Goal: Find specific page/section: Find specific page/section

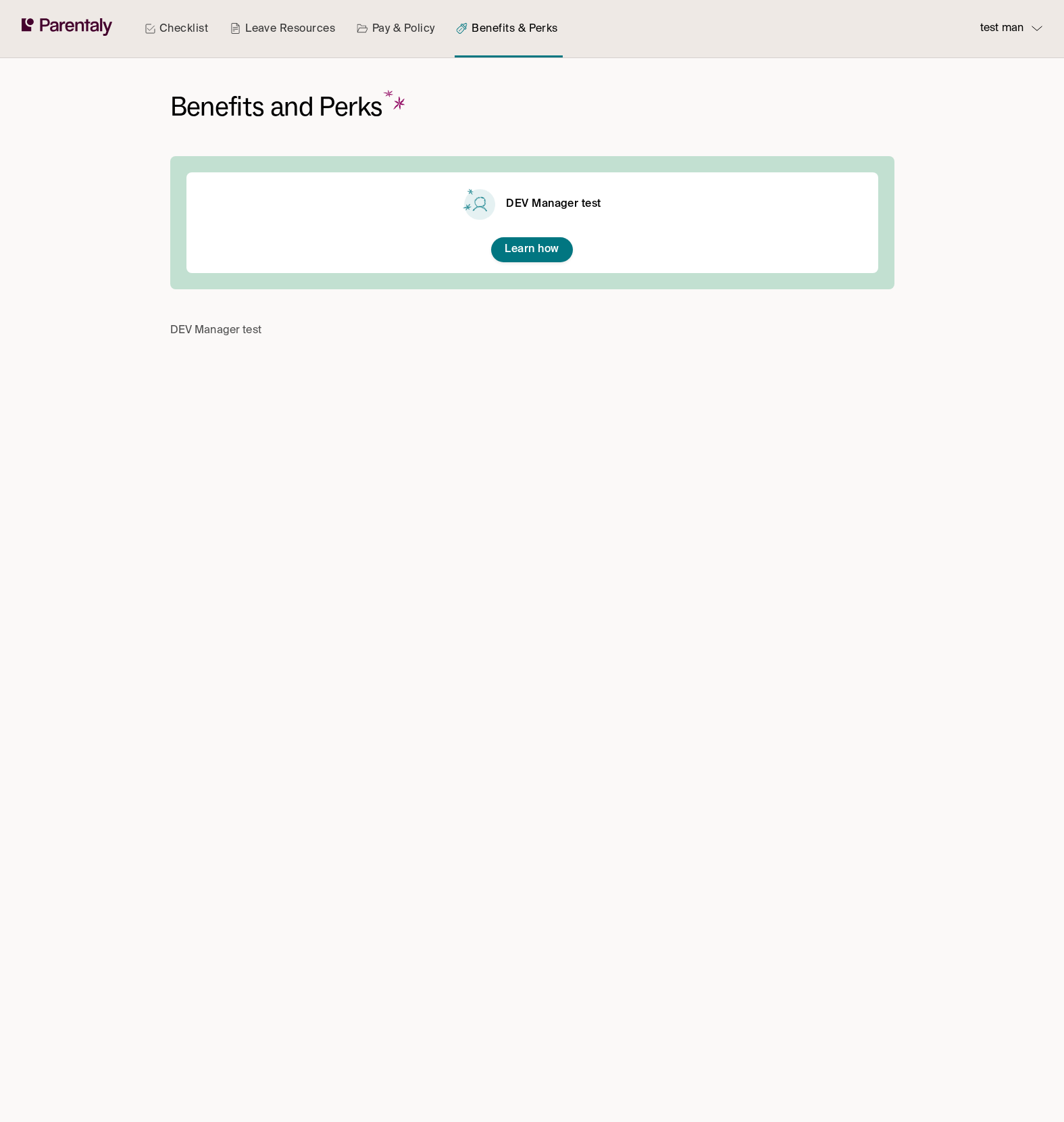
click at [683, 411] on div "Benefits and Perks DEV Manager test Learn how DEV Manager test" at bounding box center [532, 590] width 752 height 1063
click at [664, 456] on div "Benefits and Perks DEV Manager test Learn how DEV Manager test" at bounding box center [532, 590] width 752 height 1063
click at [682, 119] on div "Benefits and Perks DEV Manager test Learn how DEV Manager test" at bounding box center [532, 219] width 724 height 322
click at [410, 42] on link "Pay & Policy" at bounding box center [396, 28] width 84 height 58
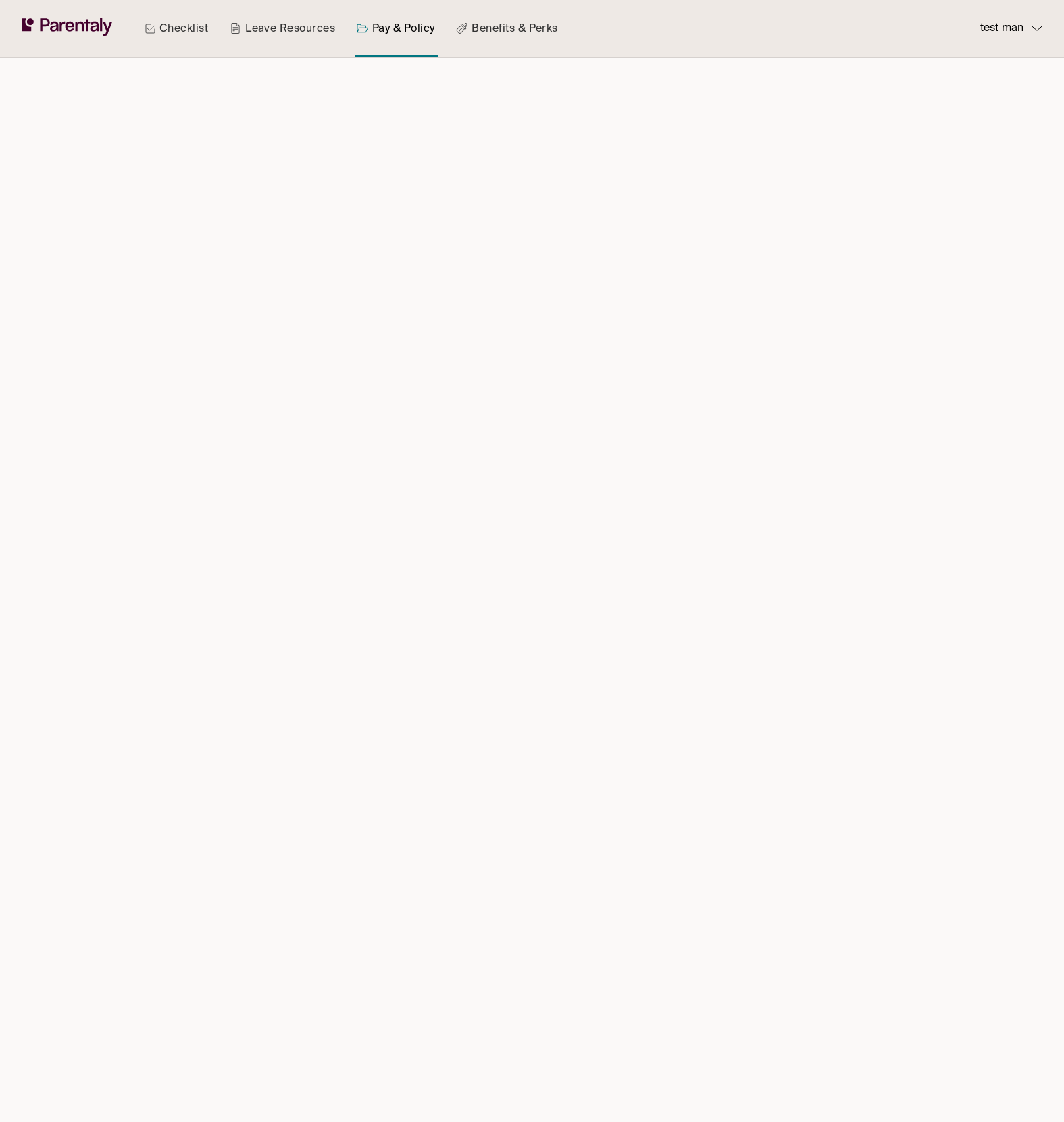
click at [742, 345] on div at bounding box center [532, 590] width 752 height 1063
